Goal: Check status: Check status

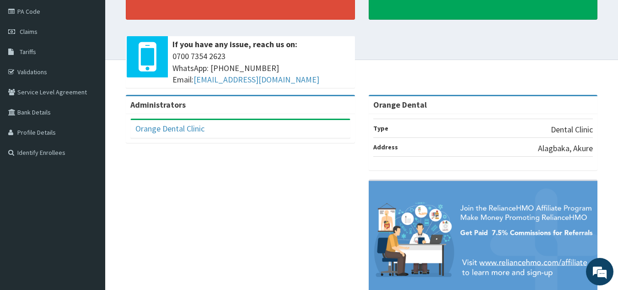
drag, startPoint x: 322, startPoint y: 178, endPoint x: 620, endPoint y: 82, distance: 312.4
click at [322, 178] on div "Administrators Orange Dental Clinic Full Name Orange Dental Clinic Email Addres…" at bounding box center [361, 202] width 499 height 215
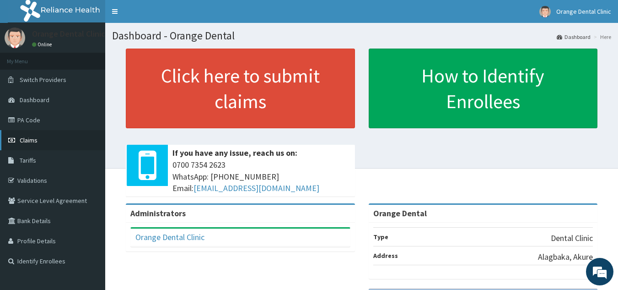
click at [49, 142] on link "Claims" at bounding box center [52, 140] width 105 height 20
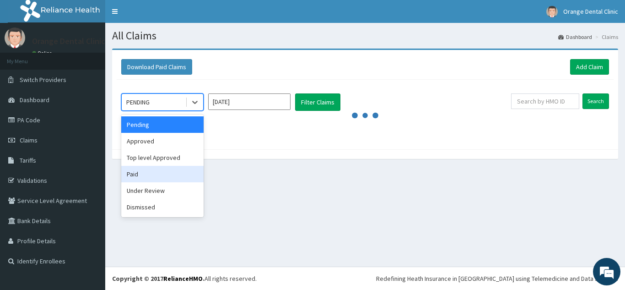
click at [152, 137] on div "Approved" at bounding box center [162, 141] width 82 height 16
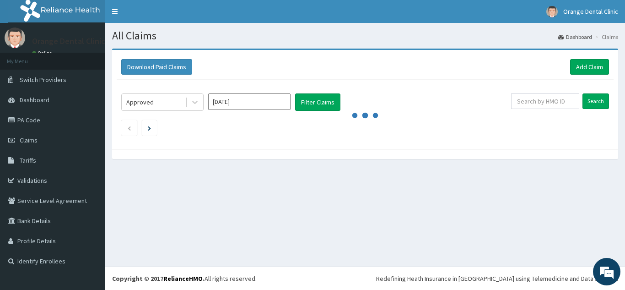
drag, startPoint x: 278, startPoint y: 110, endPoint x: 274, endPoint y: 102, distance: 8.4
click at [274, 102] on div "[DATE]" at bounding box center [249, 101] width 82 height 17
click at [274, 102] on input "[DATE]" at bounding box center [249, 101] width 82 height 16
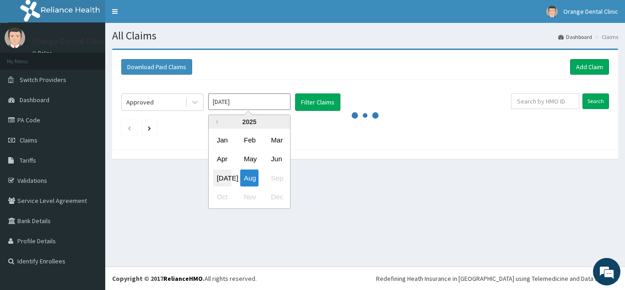
click at [224, 173] on div "[DATE]" at bounding box center [222, 177] width 18 height 17
type input "[DATE]"
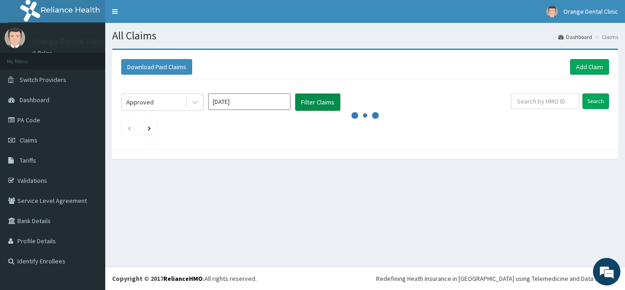
click at [320, 102] on button "Filter Claims" at bounding box center [317, 101] width 45 height 17
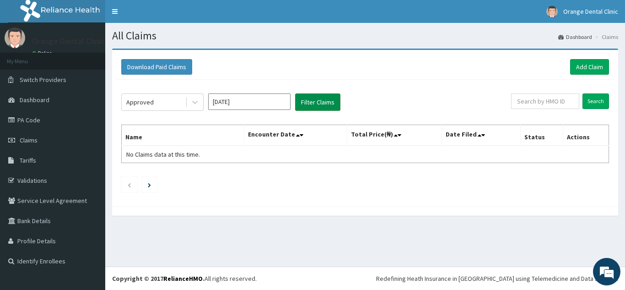
click at [320, 102] on button "Filter Claims" at bounding box center [317, 101] width 45 height 17
click at [153, 181] on li at bounding box center [149, 185] width 15 height 16
